Goal: Find specific page/section: Find specific page/section

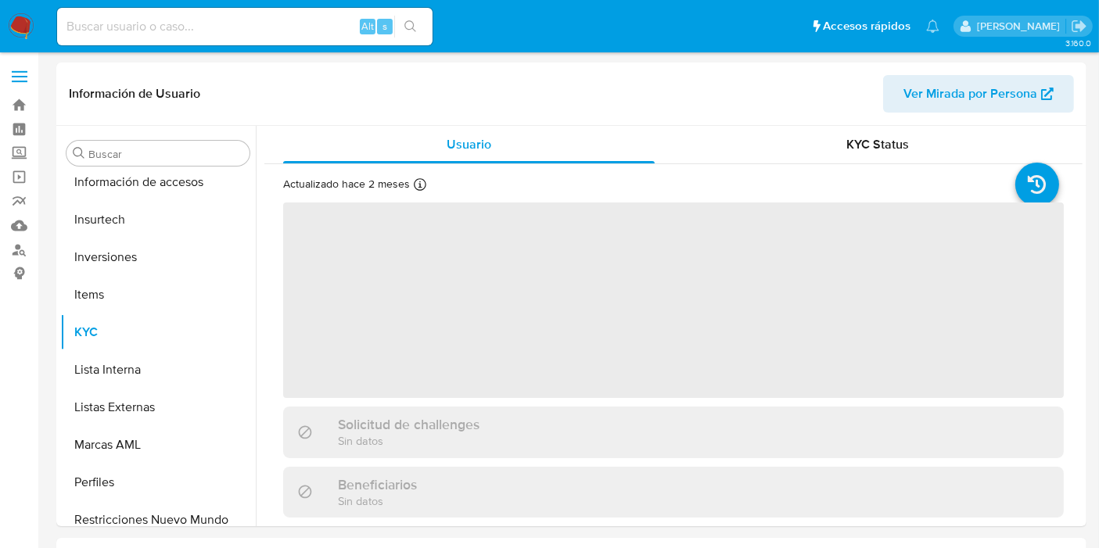
scroll to position [735, 0]
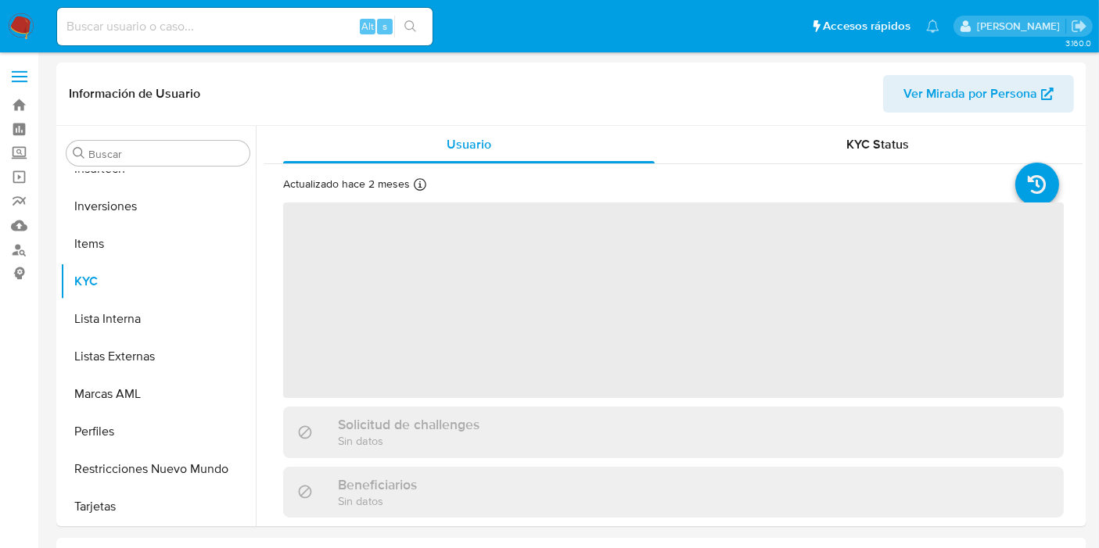
select select "10"
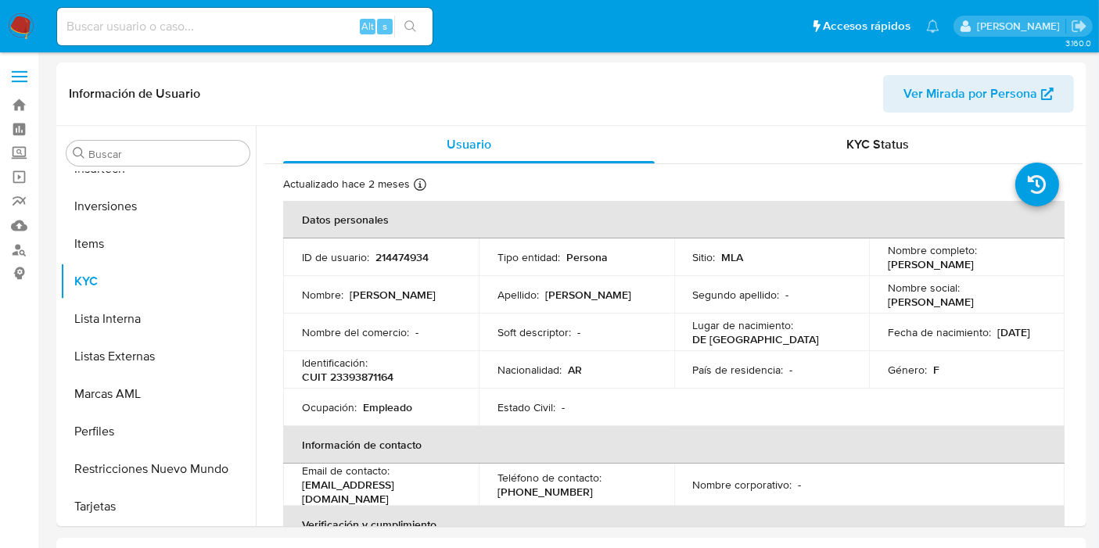
click at [266, 34] on input at bounding box center [244, 26] width 375 height 20
paste input "120500241"
type input "120500241"
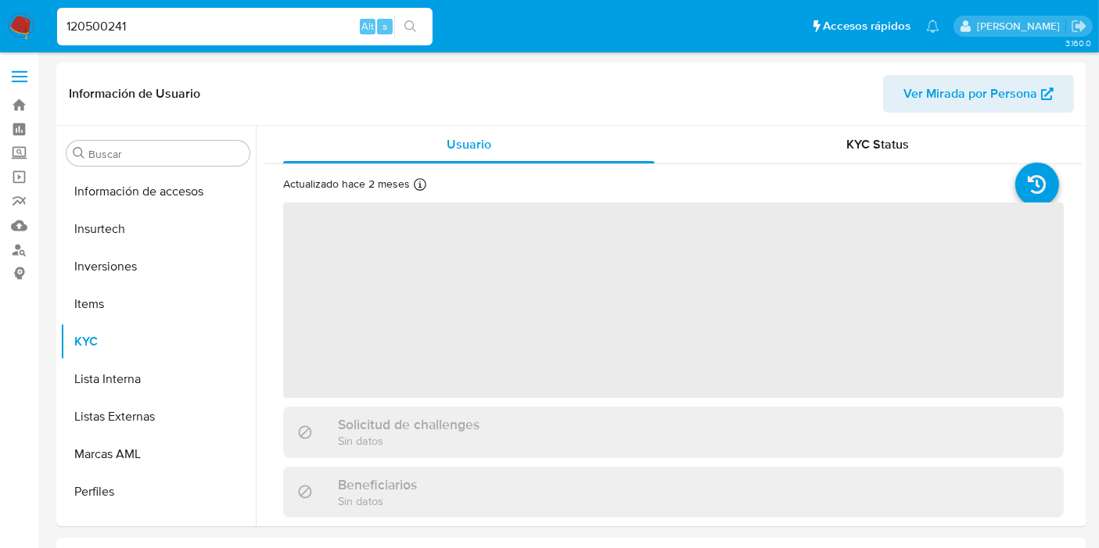
scroll to position [735, 0]
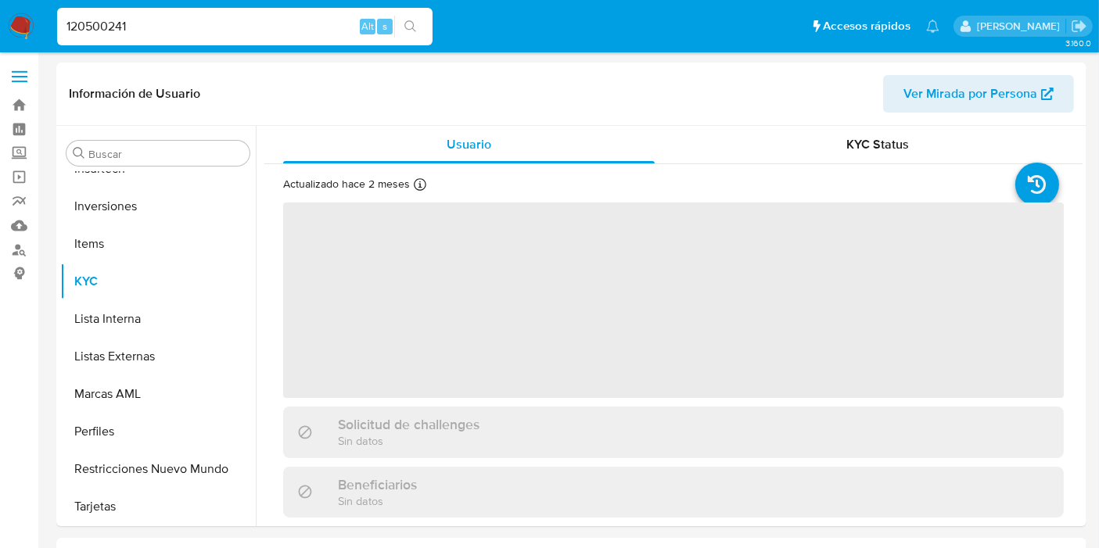
select select "10"
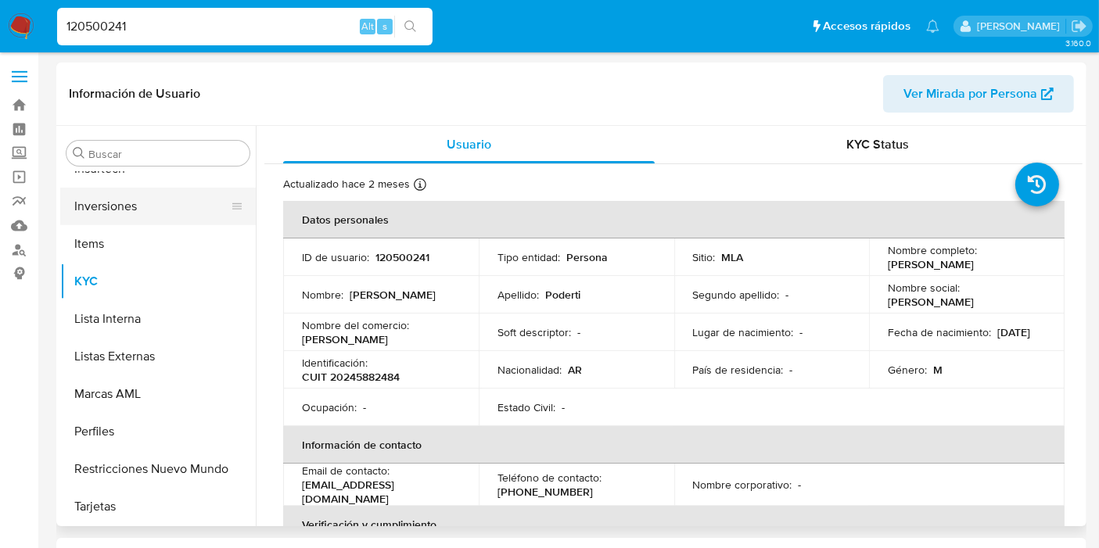
click at [92, 211] on button "Inversiones" at bounding box center [151, 207] width 183 height 38
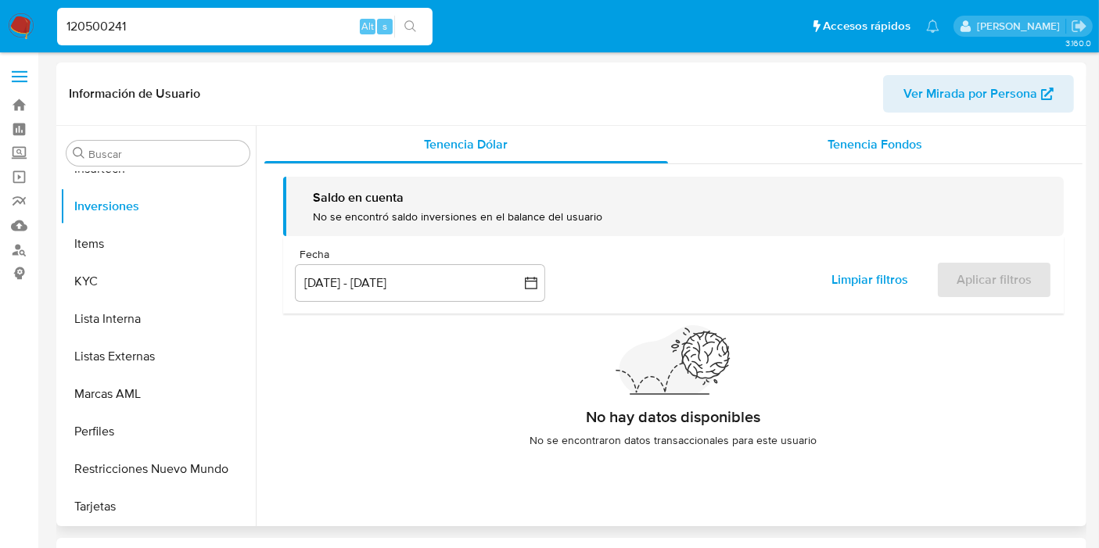
click at [843, 163] on div "Tenencia Dólar Tenencia Fondos Saldo en cuenta No se encontró saldo inversiones…" at bounding box center [673, 299] width 818 height 346
click at [851, 152] on span "Tenencia Fondos" at bounding box center [875, 144] width 95 height 18
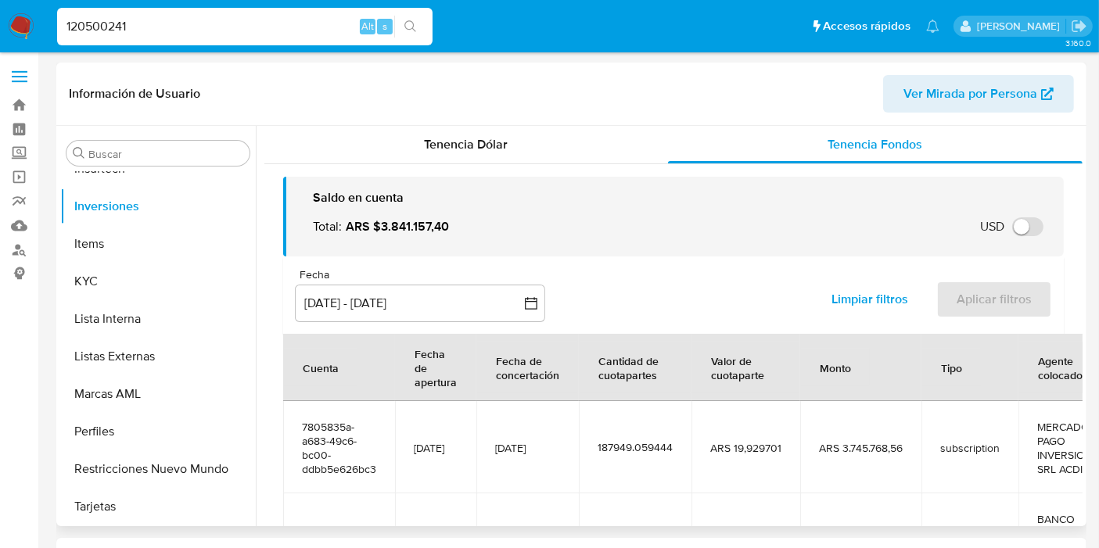
drag, startPoint x: 451, startPoint y: 225, endPoint x: 375, endPoint y: 224, distance: 75.9
click at [375, 224] on div "Total : ARS $3.841.157,40" at bounding box center [387, 226] width 149 height 17
click at [213, 36] on input "120500241" at bounding box center [244, 26] width 375 height 20
drag, startPoint x: 208, startPoint y: 29, endPoint x: 0, endPoint y: 27, distance: 208.0
click at [31, 27] on nav "Pausado Ver notificaciones 120500241 Alt s Accesos rápidos Presiona las siguien…" at bounding box center [549, 26] width 1099 height 52
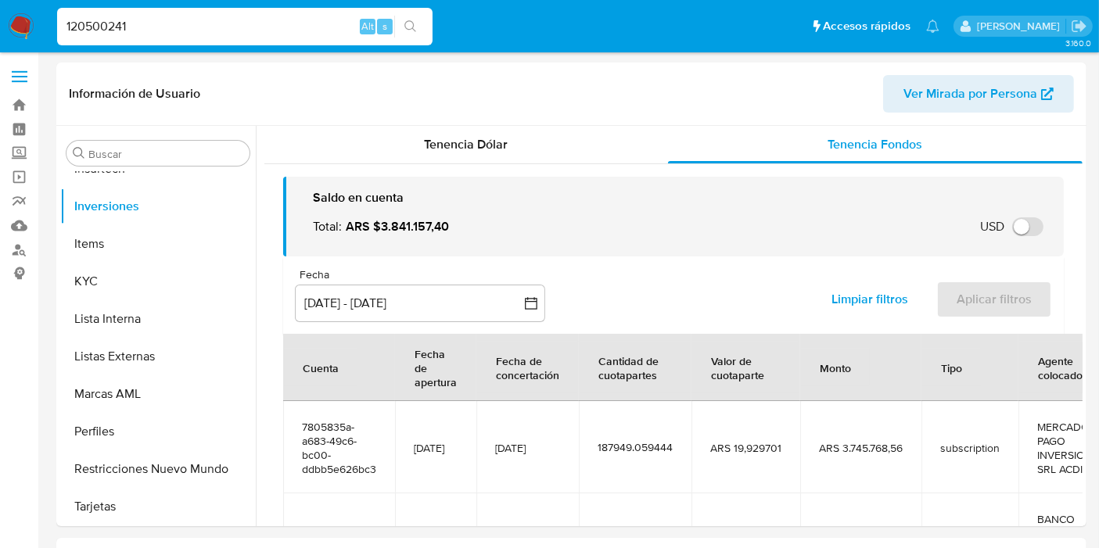
paste input "03511760"
type input "1035117601"
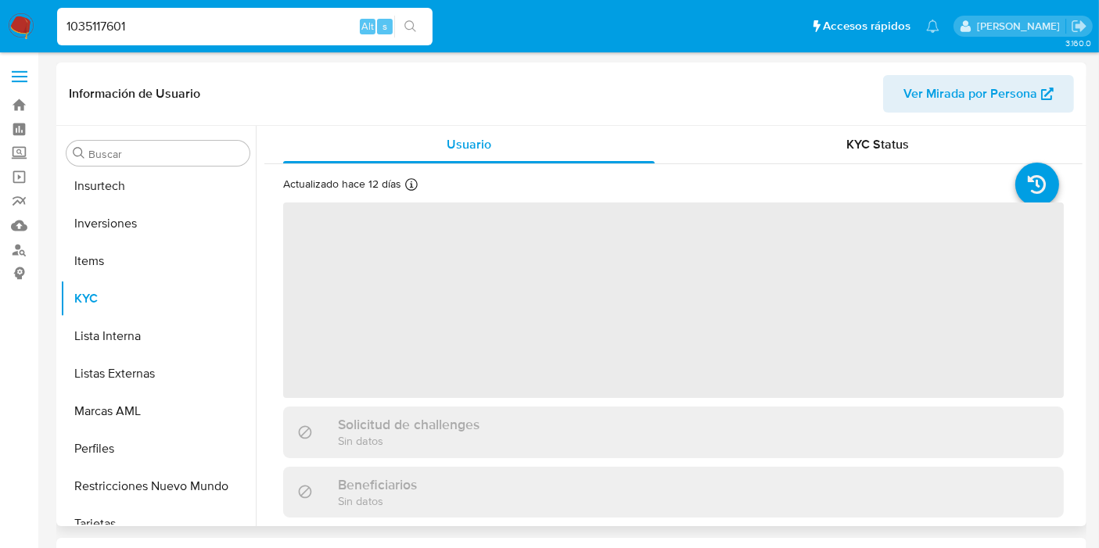
scroll to position [735, 0]
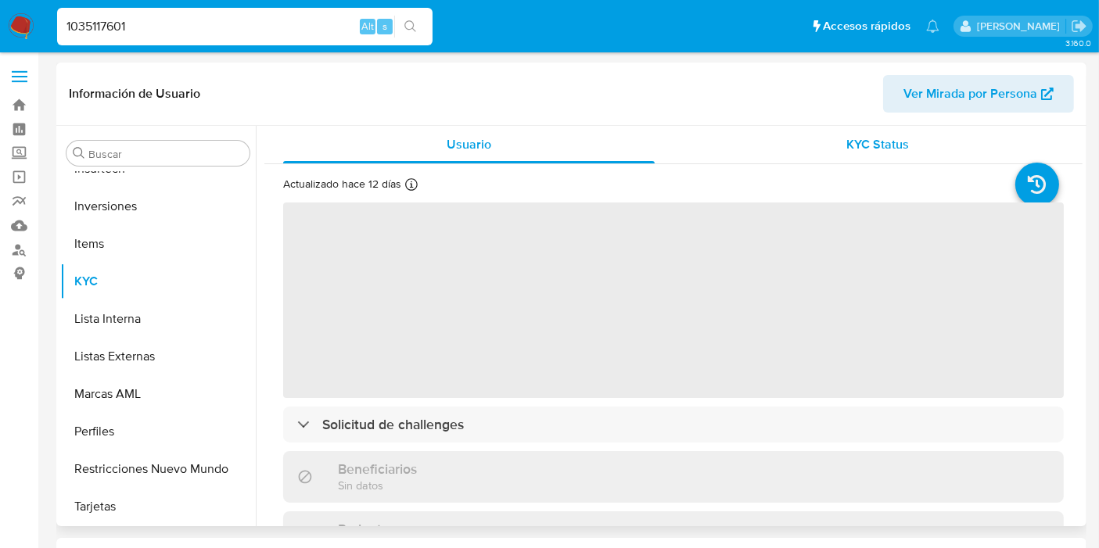
select select "10"
click at [829, 160] on div "KYC Status" at bounding box center [877, 145] width 371 height 38
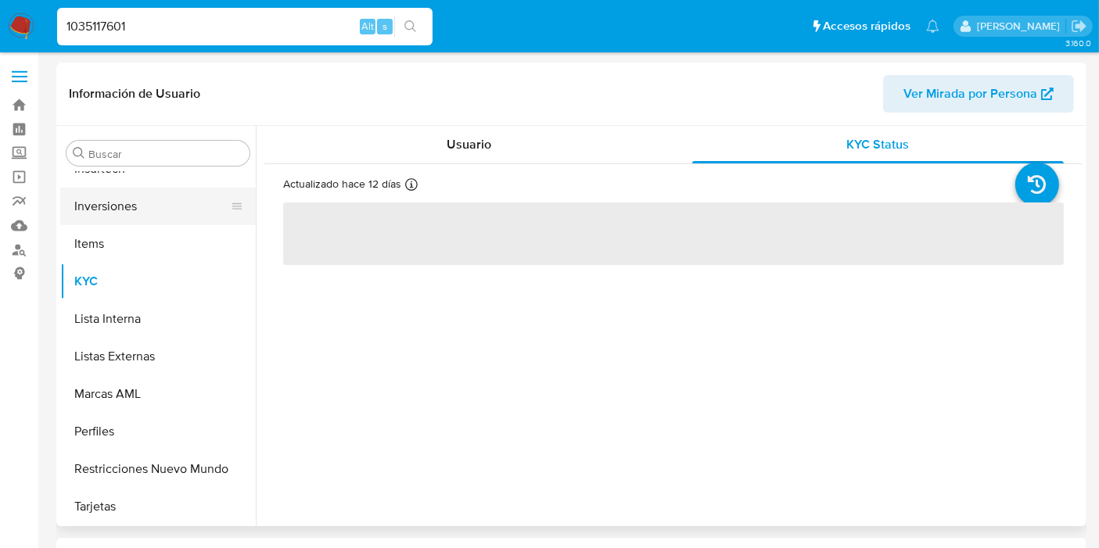
click at [120, 196] on button "Inversiones" at bounding box center [151, 207] width 183 height 38
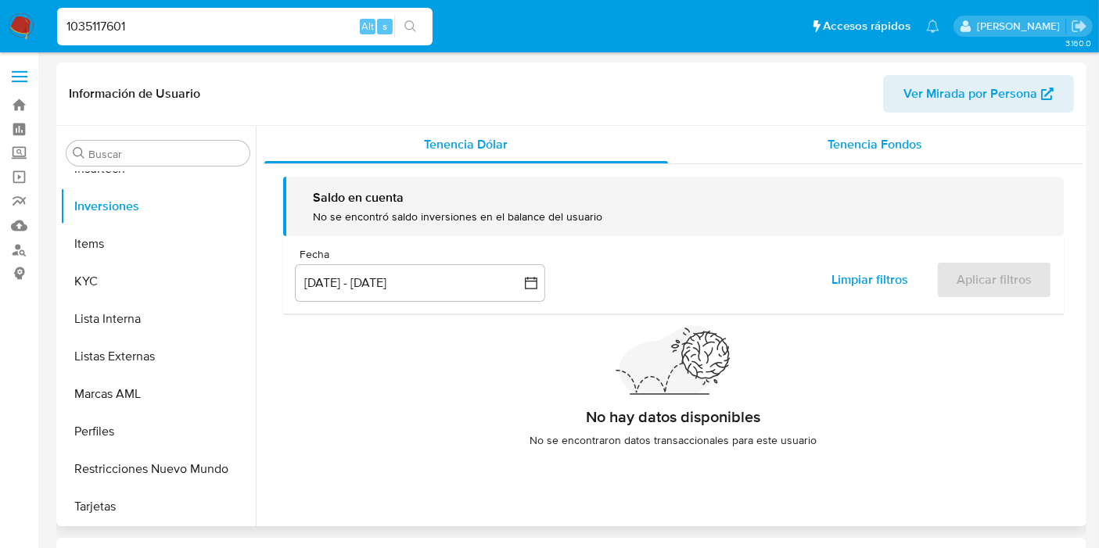
click at [867, 145] on span "Tenencia Fondos" at bounding box center [875, 144] width 95 height 18
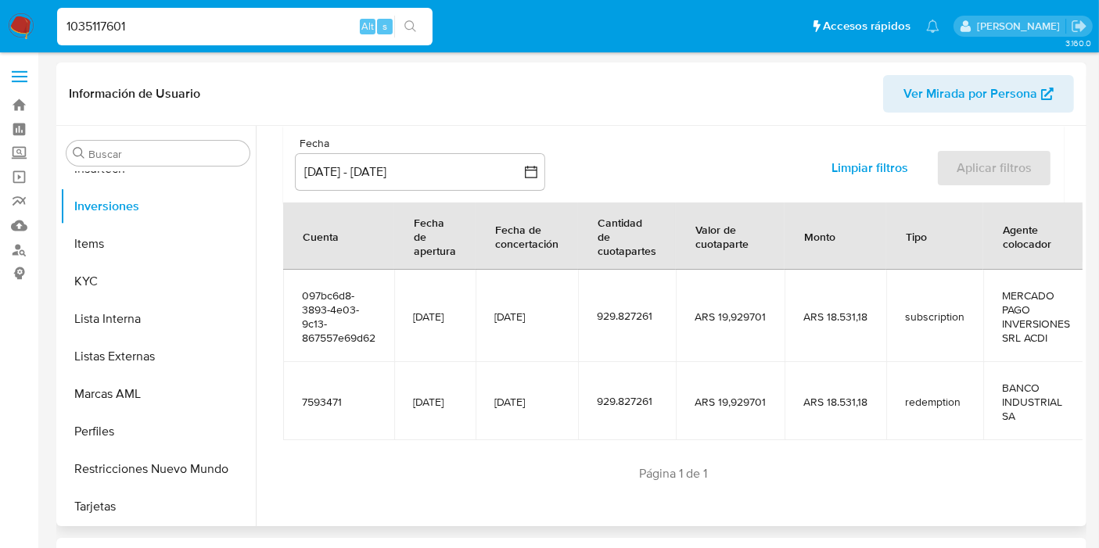
scroll to position [0, 0]
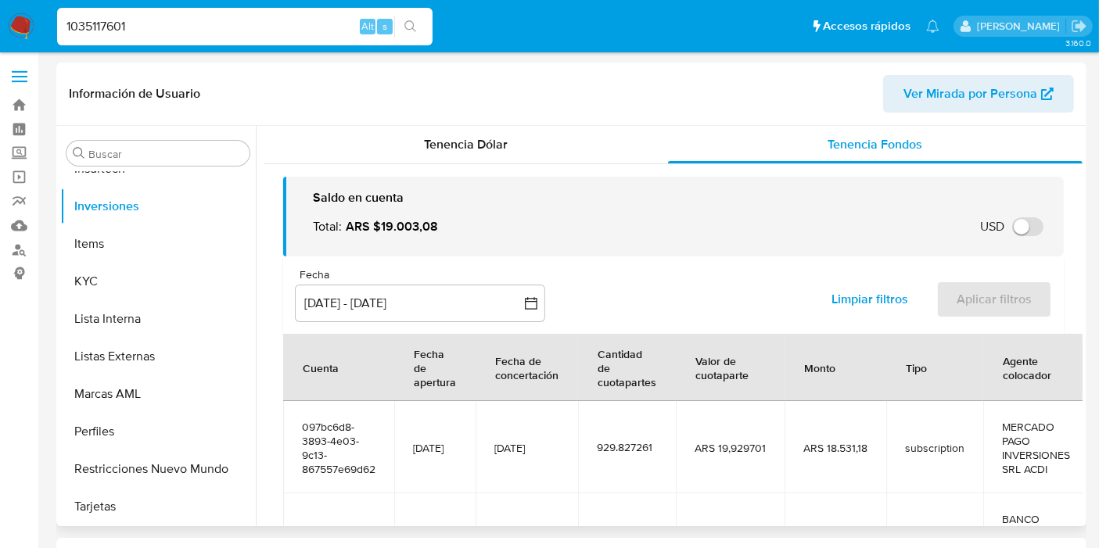
drag, startPoint x: 439, startPoint y: 224, endPoint x: 375, endPoint y: 224, distance: 64.9
click at [375, 224] on div "Total : ARS $19.003,08" at bounding box center [382, 226] width 138 height 17
